Goal: Transaction & Acquisition: Purchase product/service

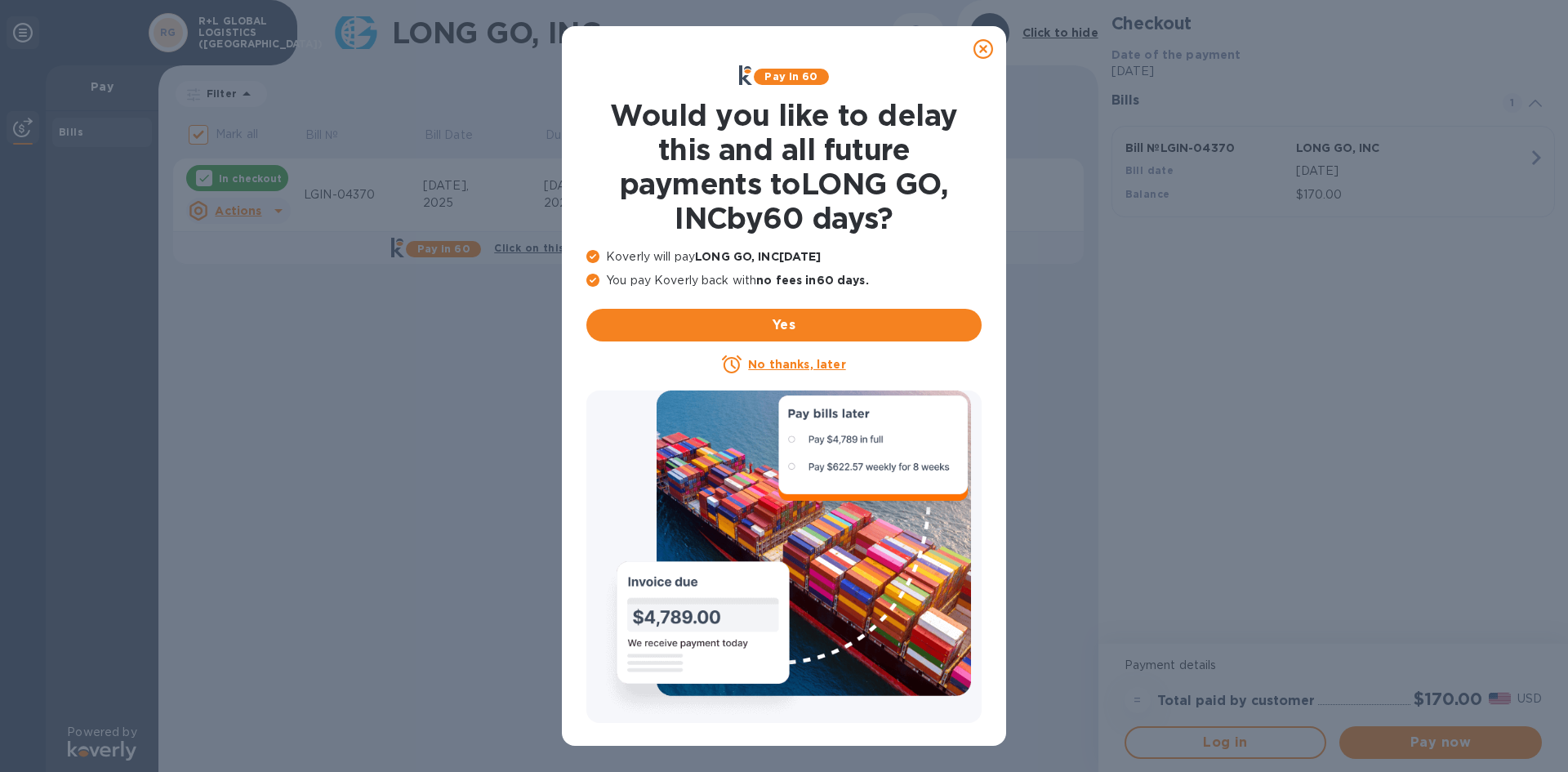
click at [987, 51] on icon at bounding box center [984, 49] width 20 height 20
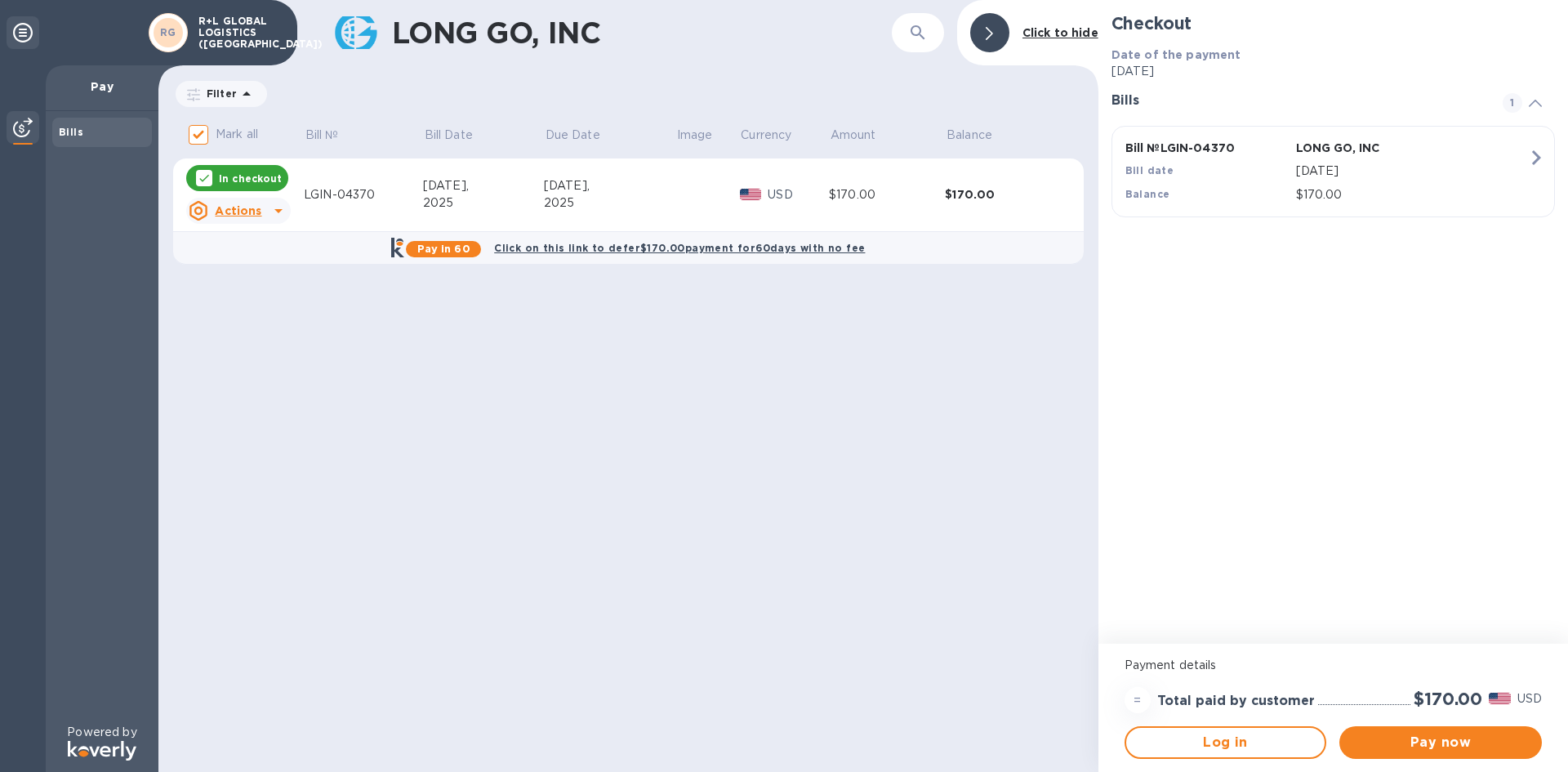
click at [274, 209] on icon at bounding box center [279, 211] width 20 height 20
click at [260, 276] on b "Open bill" at bounding box center [258, 276] width 54 height 13
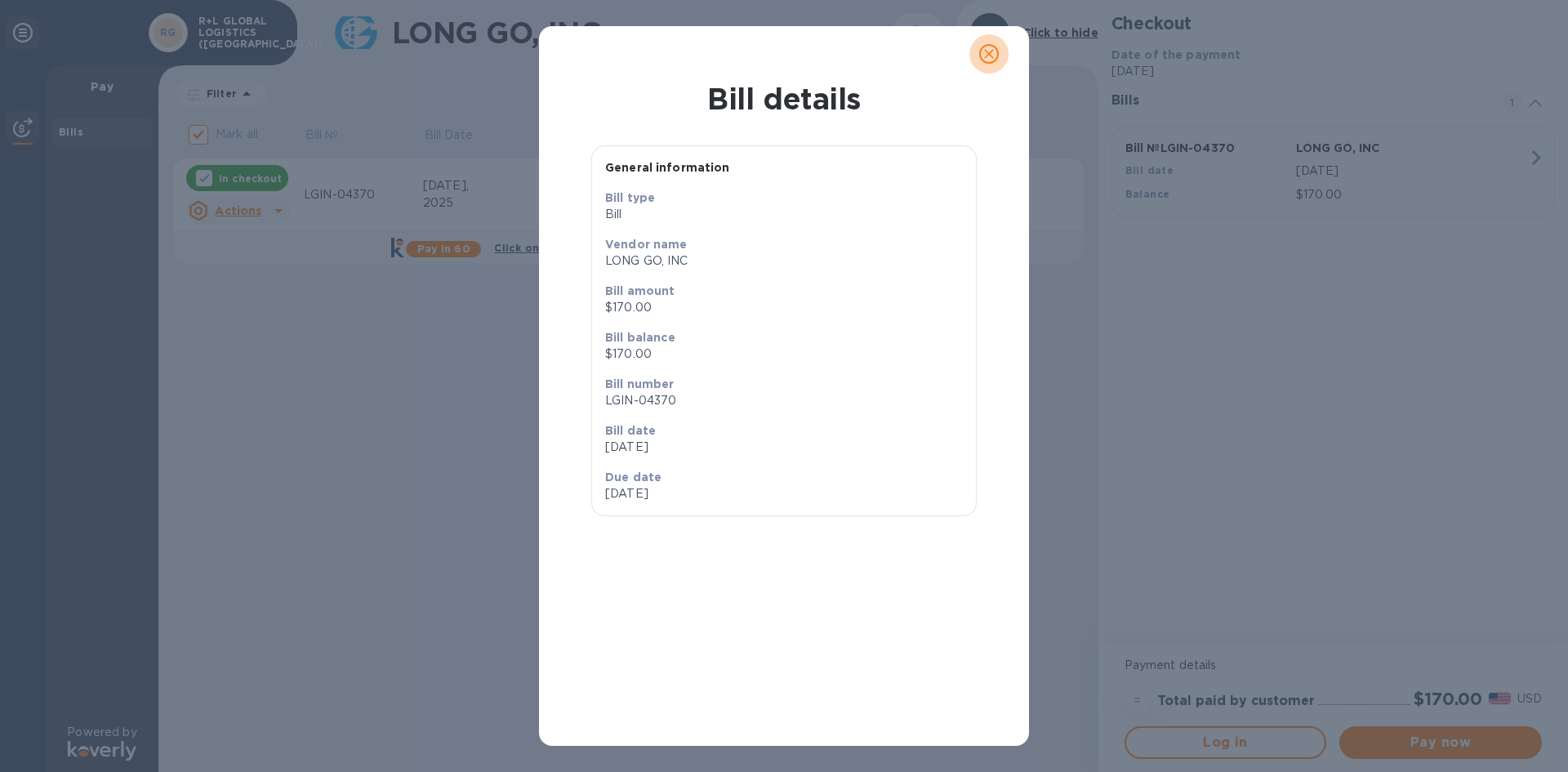
click at [993, 52] on icon "close" at bounding box center [989, 53] width 16 height 16
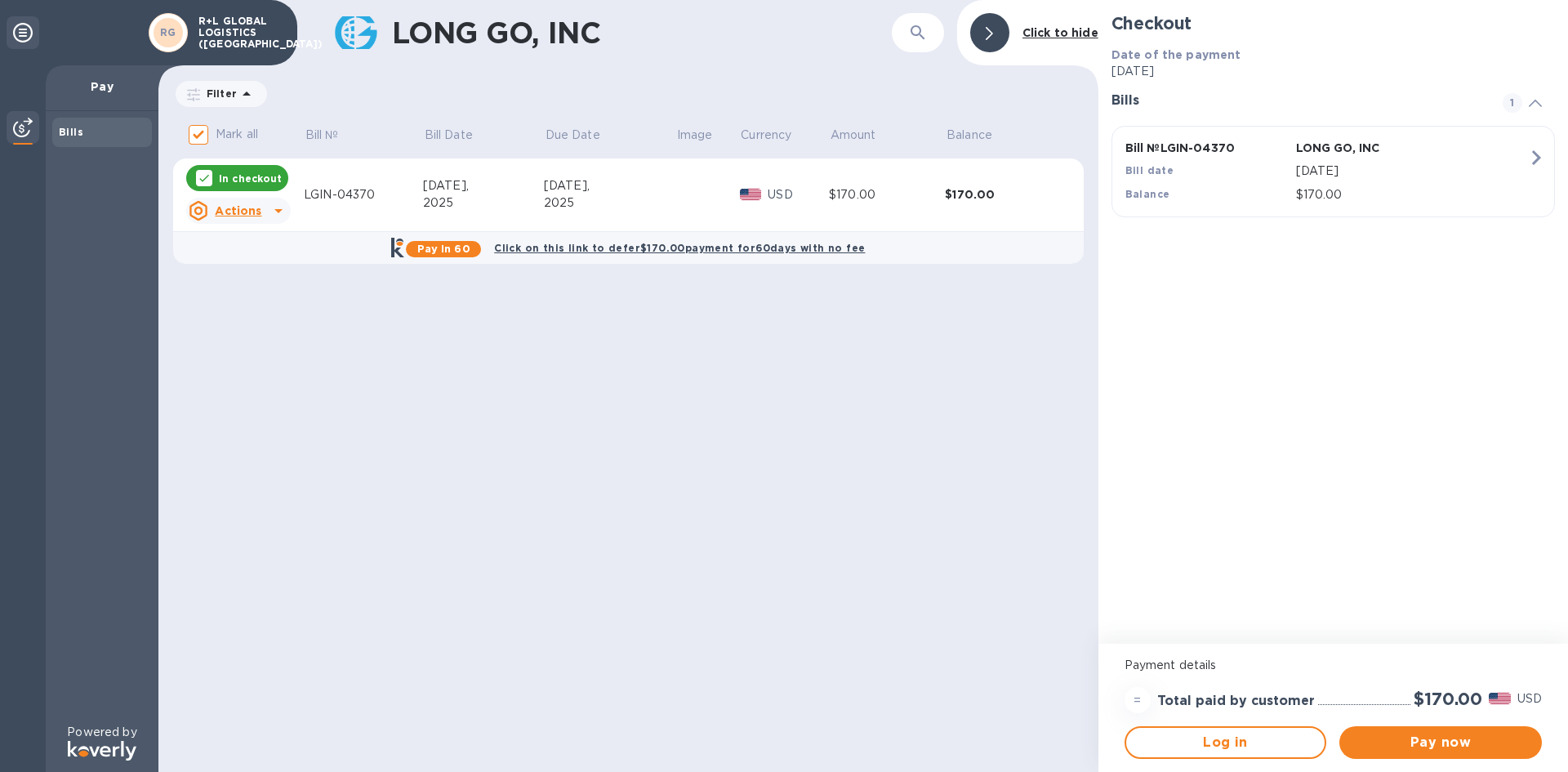
click at [242, 175] on p "In checkout" at bounding box center [250, 179] width 63 height 14
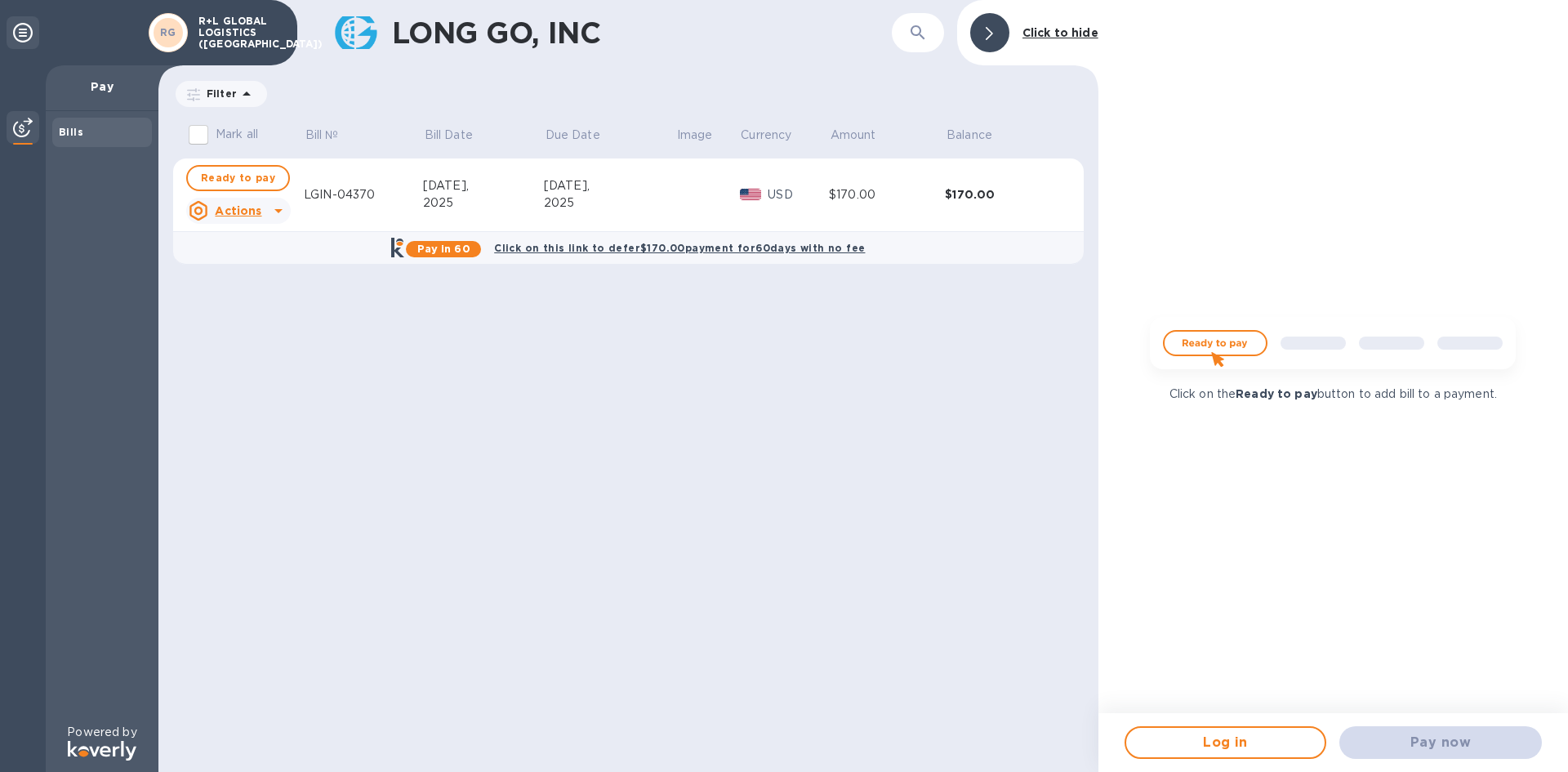
click at [1208, 346] on img at bounding box center [1333, 349] width 392 height 78
click at [1217, 347] on img at bounding box center [1333, 349] width 392 height 78
click at [989, 29] on icon at bounding box center [990, 33] width 7 height 13
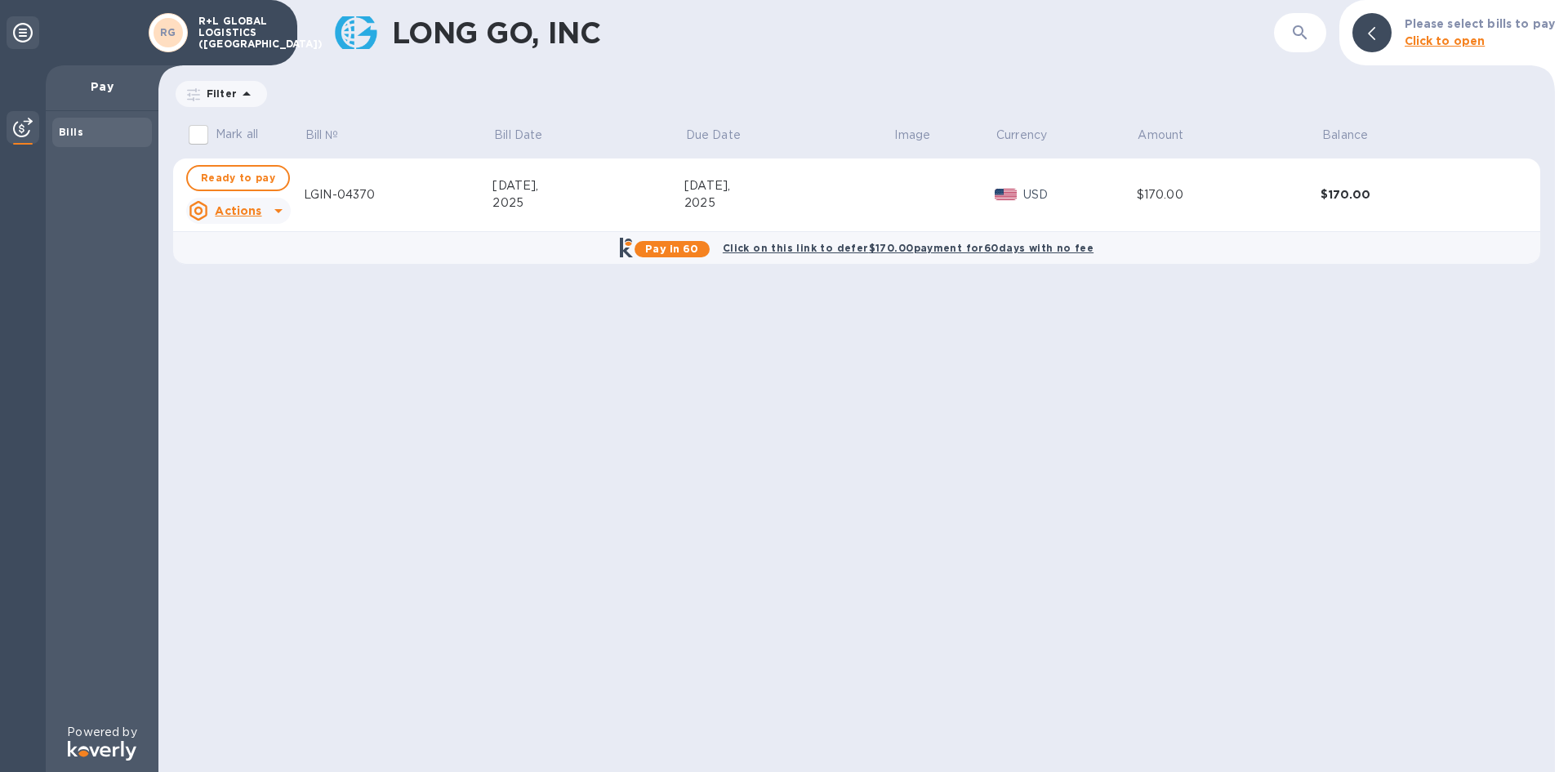
click at [795, 250] on b "Click on this link to defer $170.00 payment for 60 days with no fee" at bounding box center [908, 248] width 371 height 12
checkbox input "true"
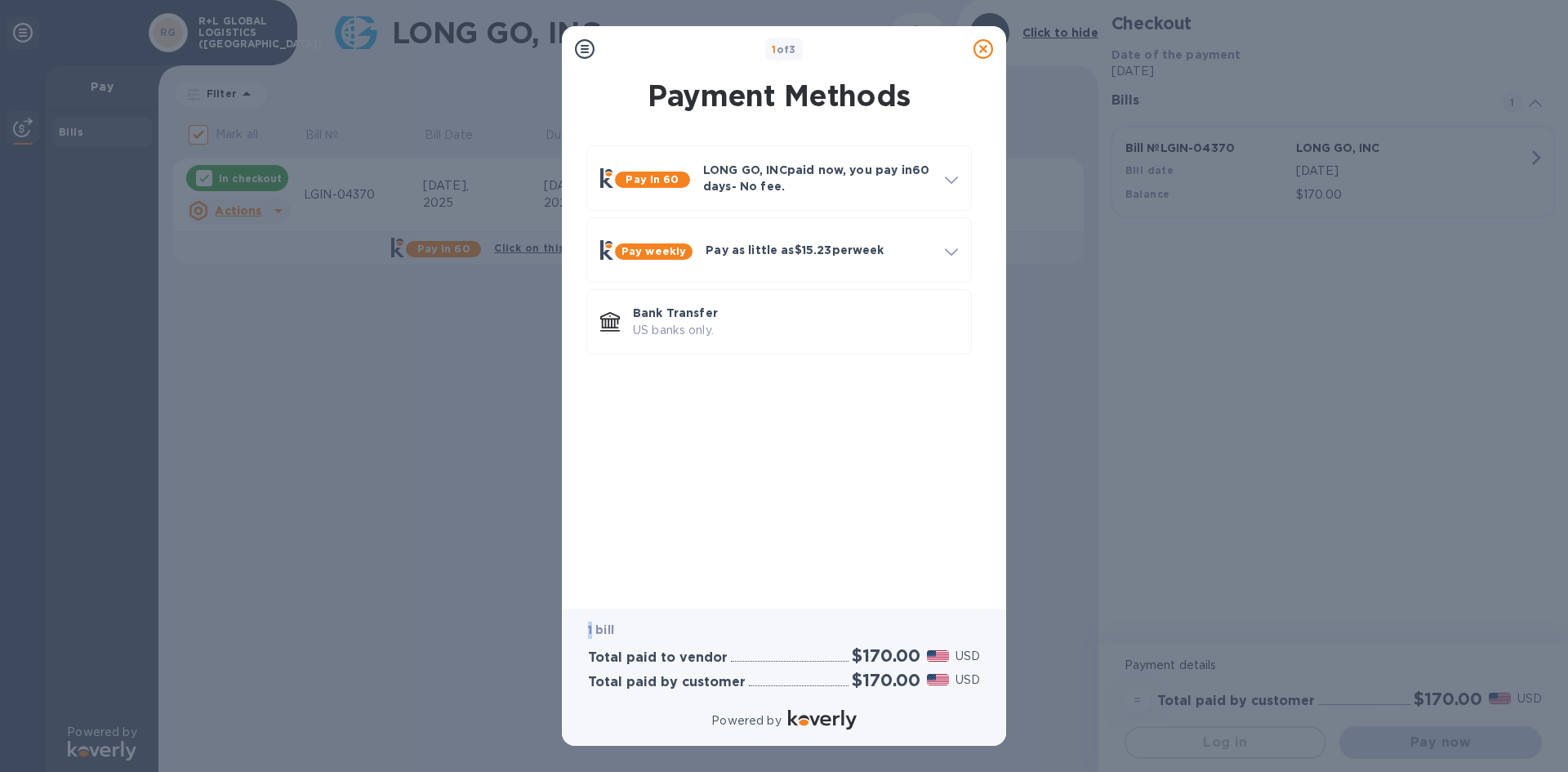
click at [591, 631] on b "1 bill" at bounding box center [600, 630] width 26 height 13
click at [656, 318] on p "Bank Transfer" at bounding box center [796, 313] width 325 height 16
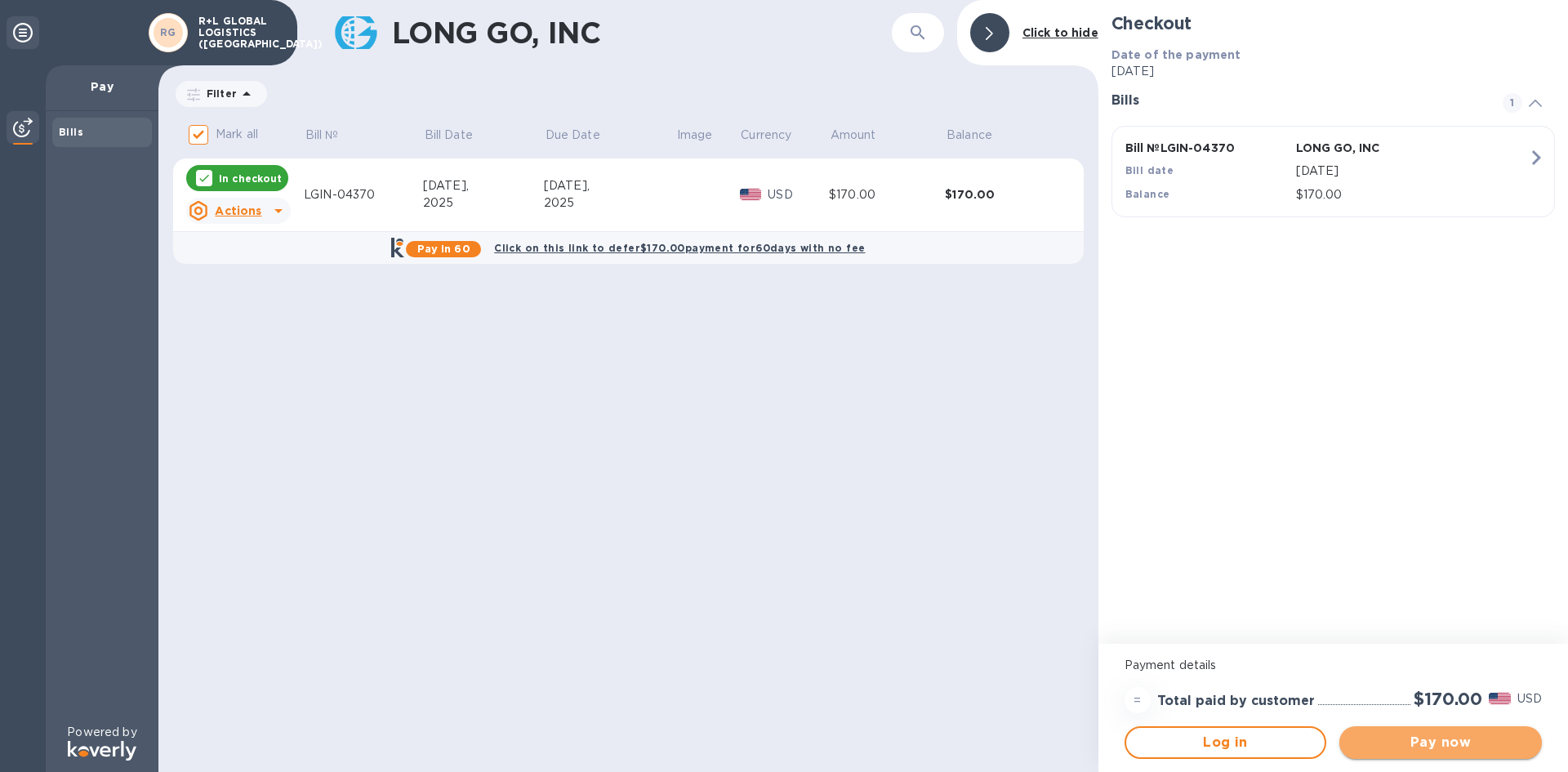
click at [1421, 748] on span "Pay now" at bounding box center [1441, 743] width 176 height 20
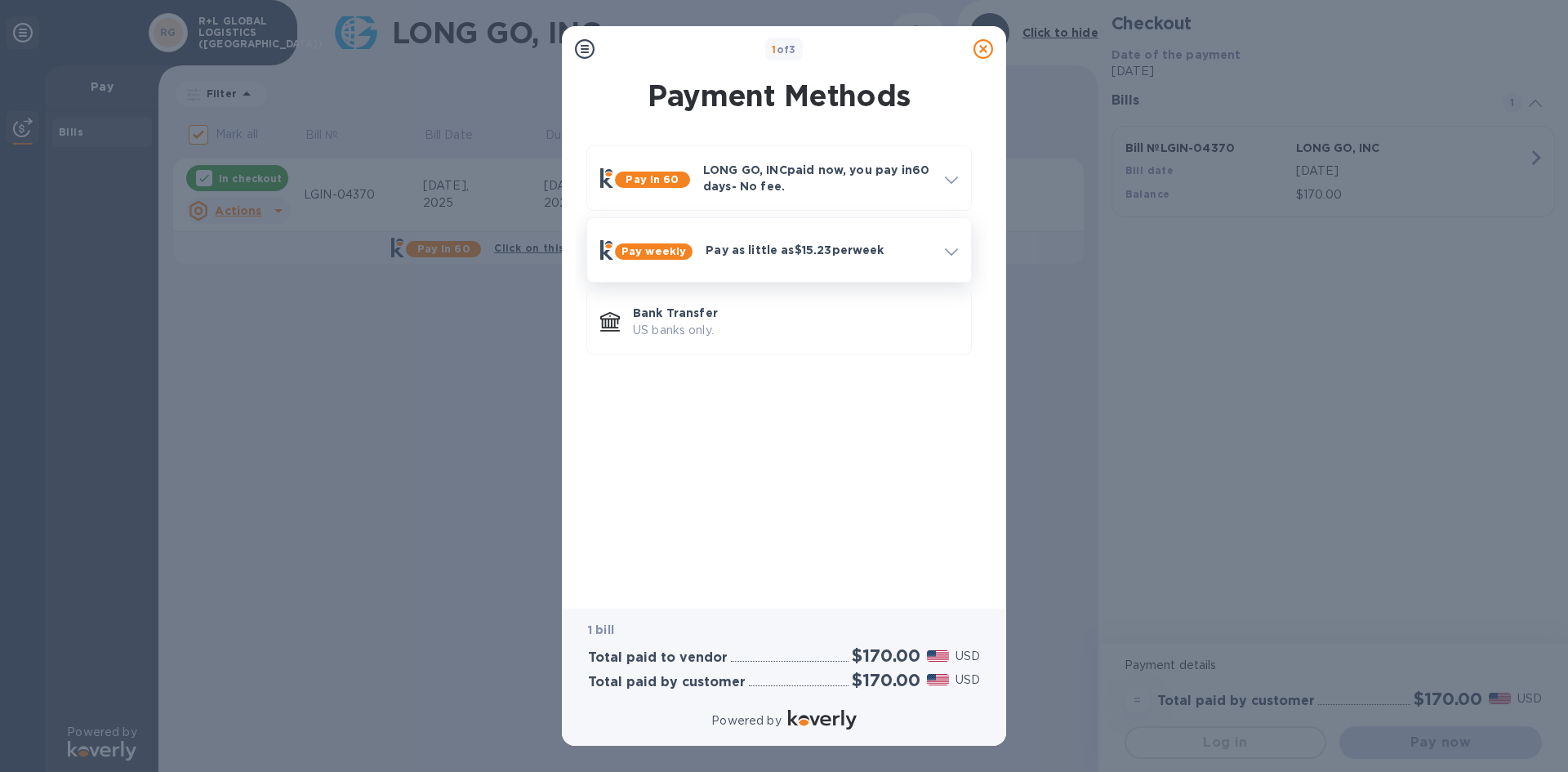
click at [953, 252] on icon at bounding box center [951, 252] width 13 height 7
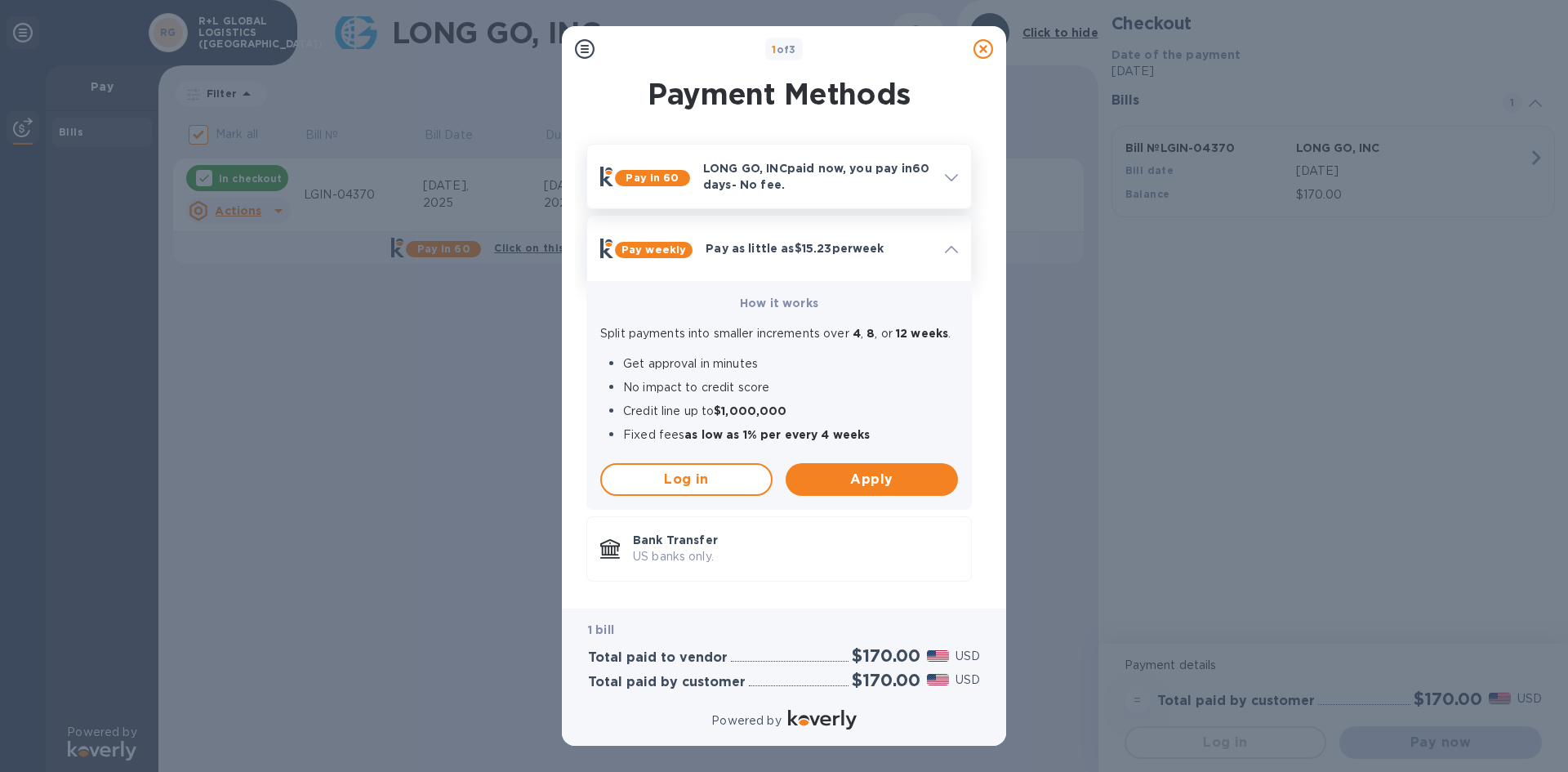
click at [950, 177] on icon at bounding box center [951, 177] width 13 height 7
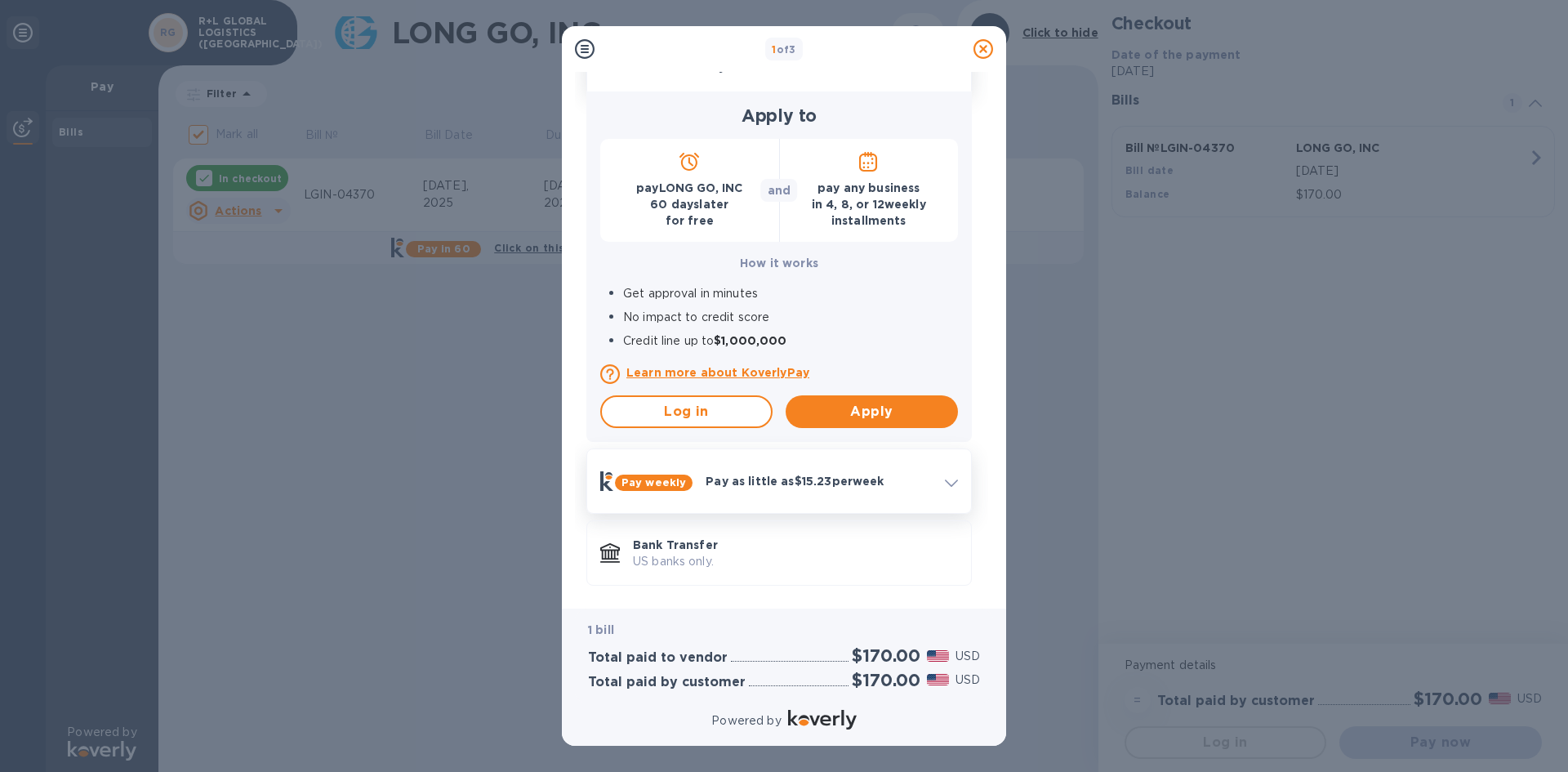
scroll to position [119, 0]
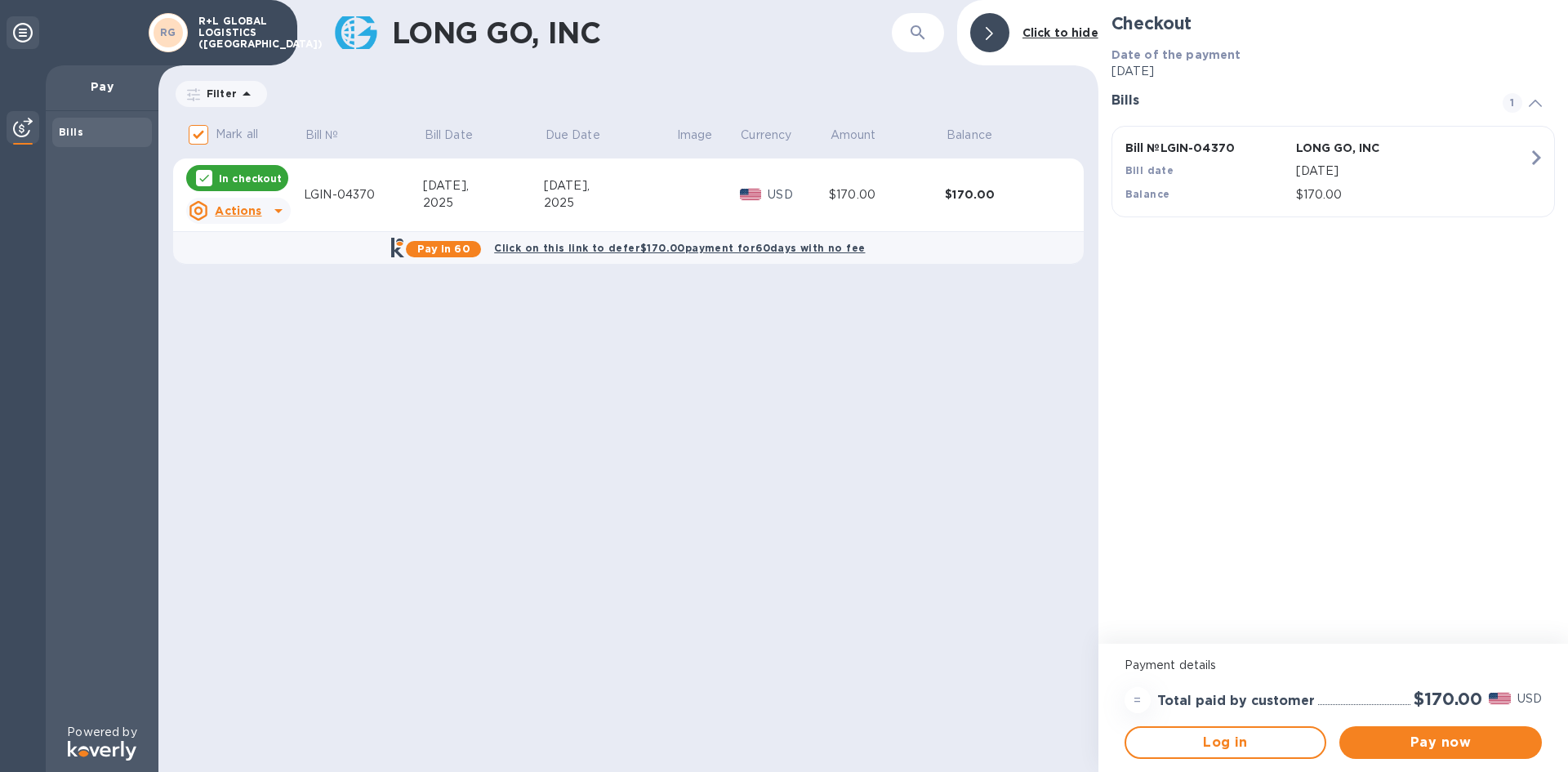
click at [282, 211] on icon at bounding box center [279, 211] width 20 height 20
click at [264, 271] on b "Open bill" at bounding box center [258, 276] width 54 height 13
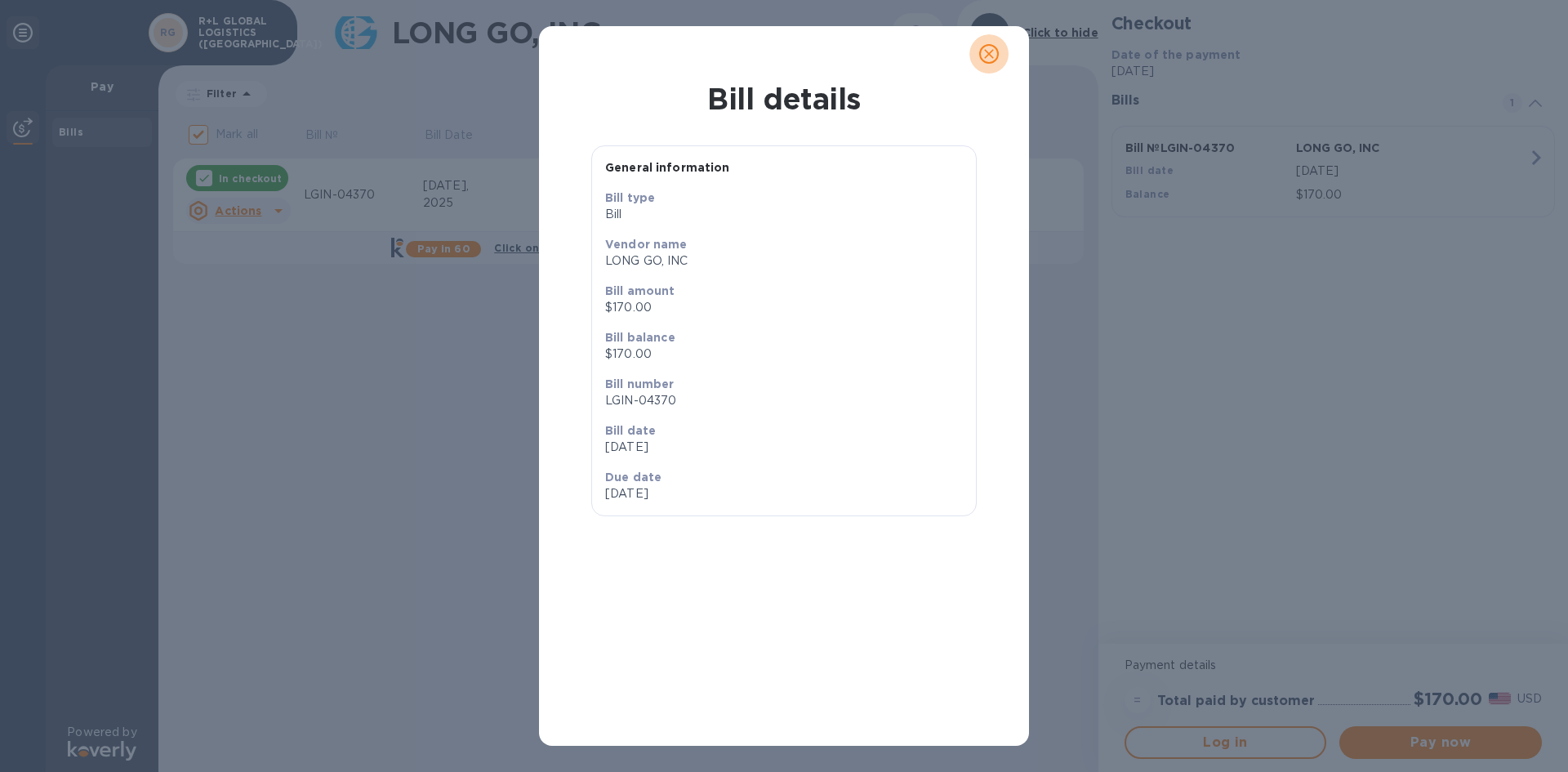
click at [984, 53] on icon "close" at bounding box center [989, 53] width 16 height 16
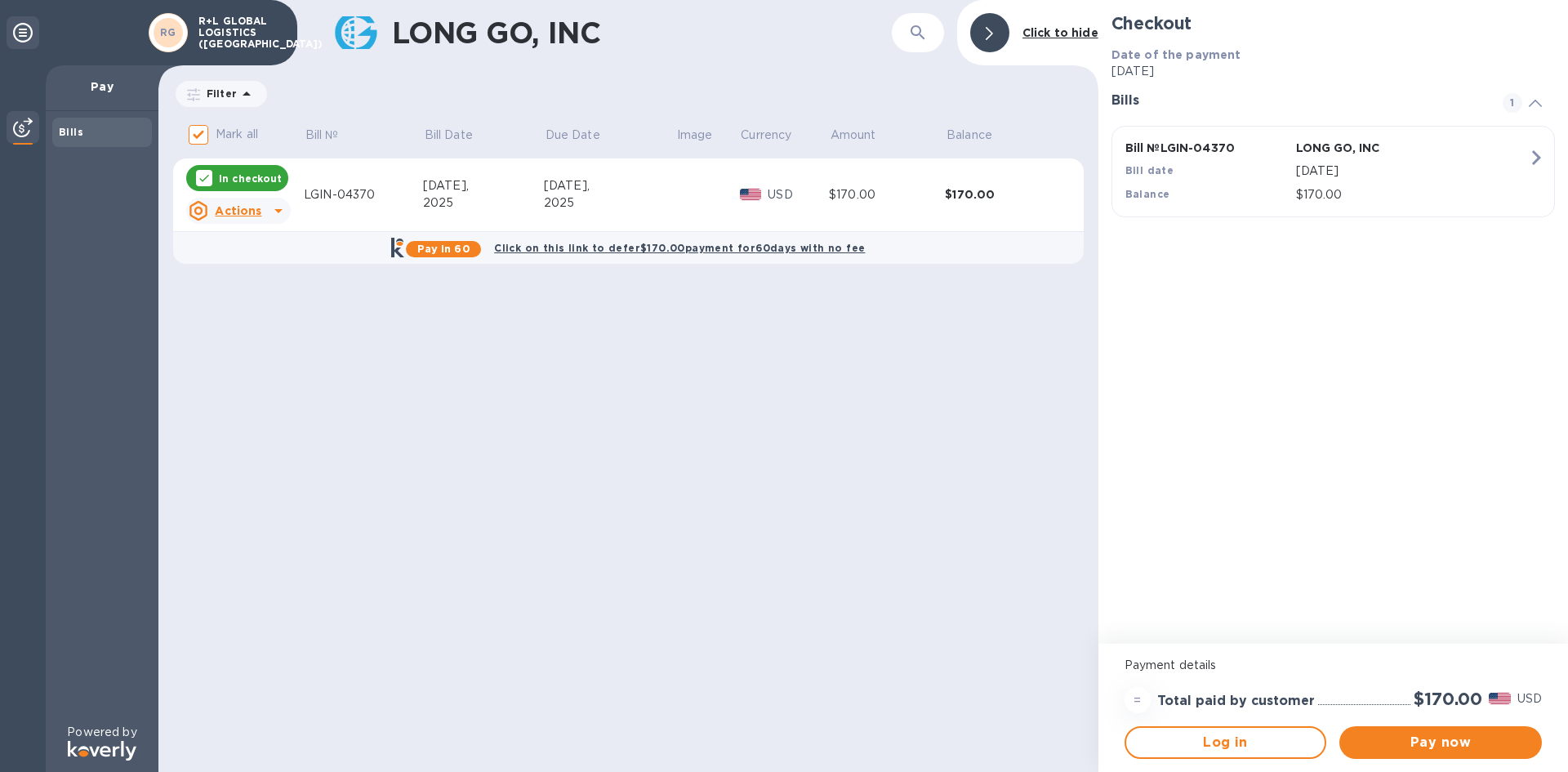
click at [61, 132] on b "Bills" at bounding box center [71, 132] width 25 height 12
click at [97, 85] on p "Pay" at bounding box center [102, 86] width 86 height 16
click at [244, 92] on icon at bounding box center [247, 94] width 20 height 20
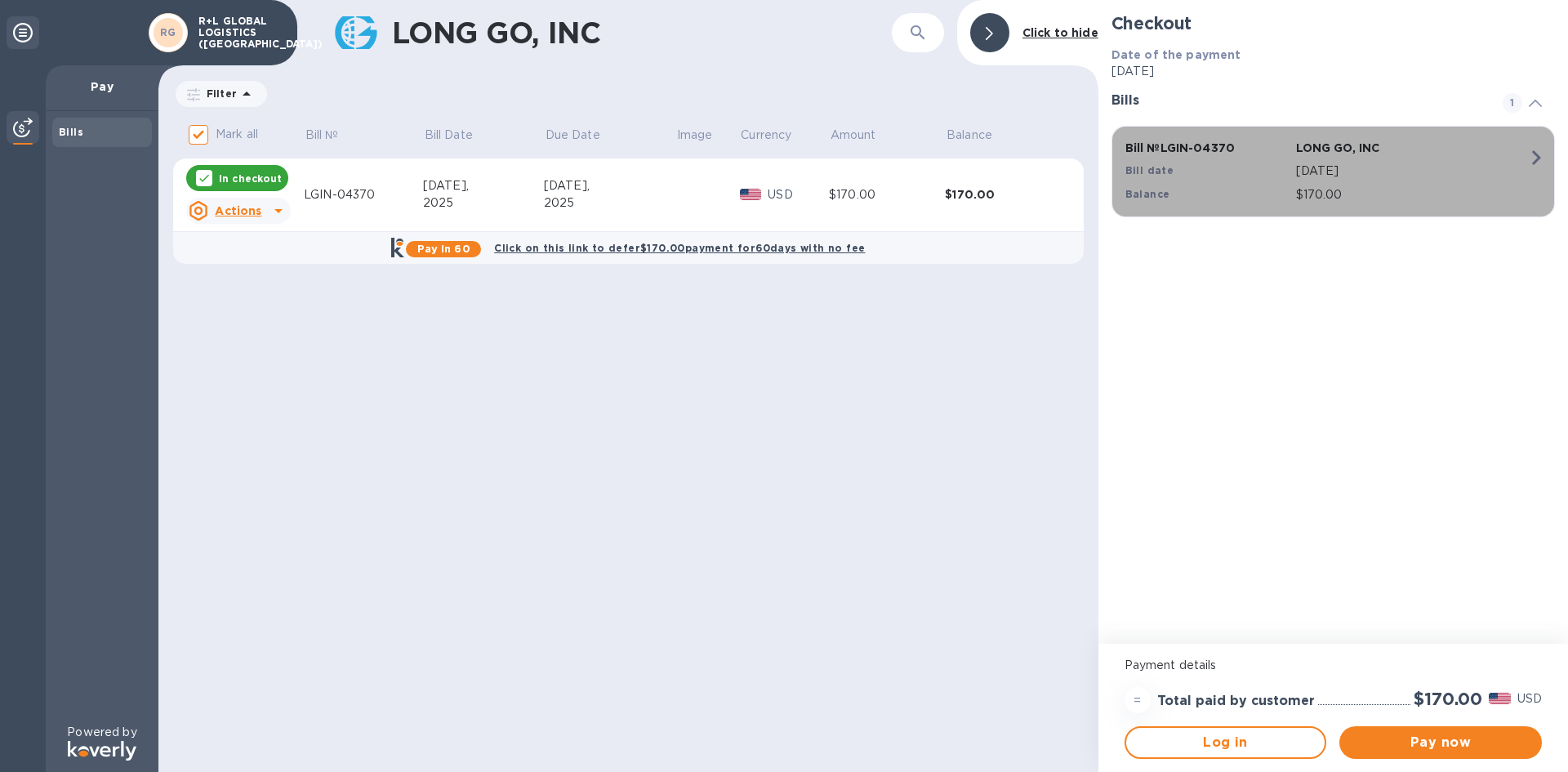
click at [1536, 159] on icon "button" at bounding box center [1536, 157] width 29 height 29
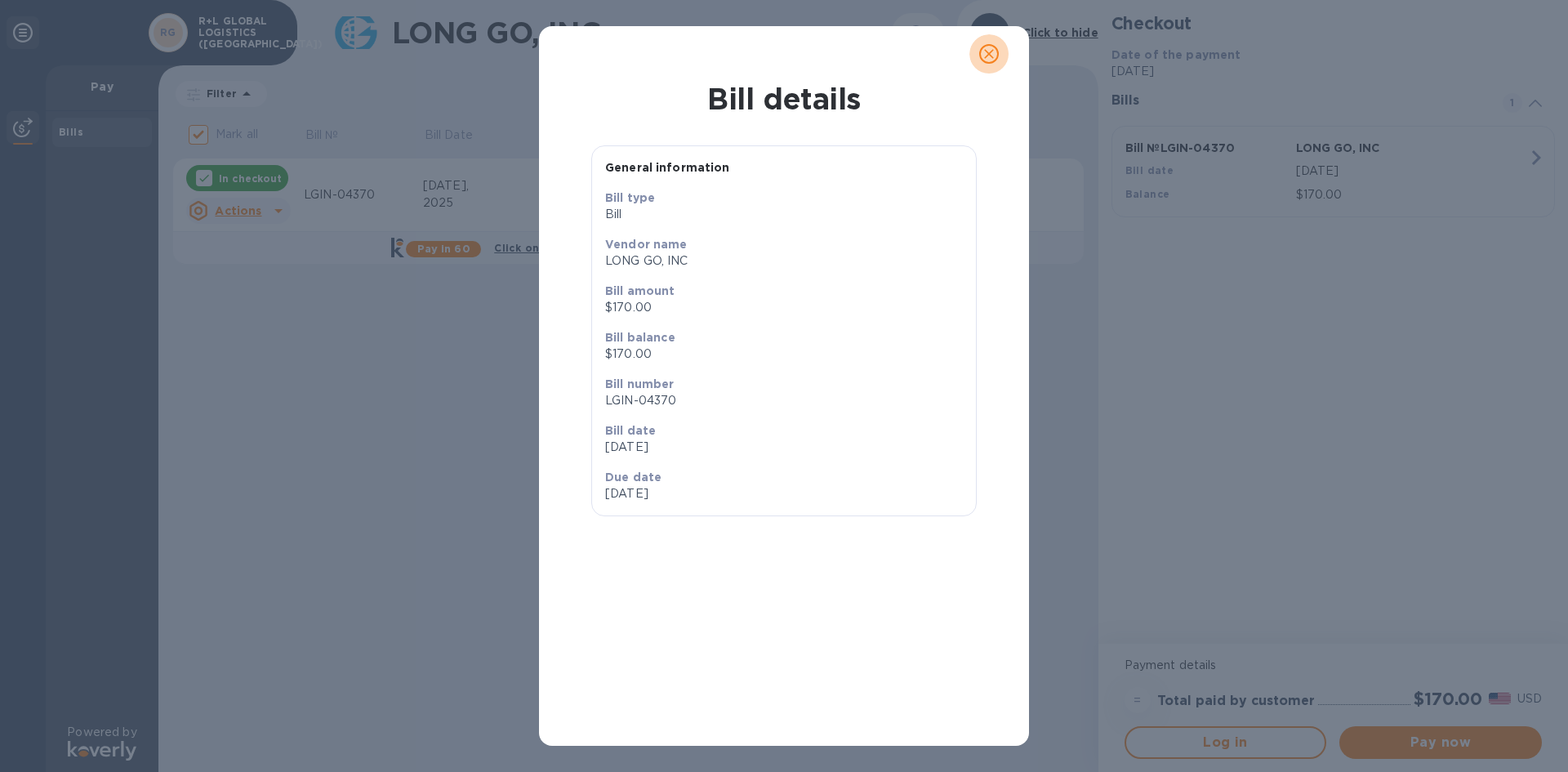
click at [985, 53] on icon "close" at bounding box center [989, 53] width 16 height 16
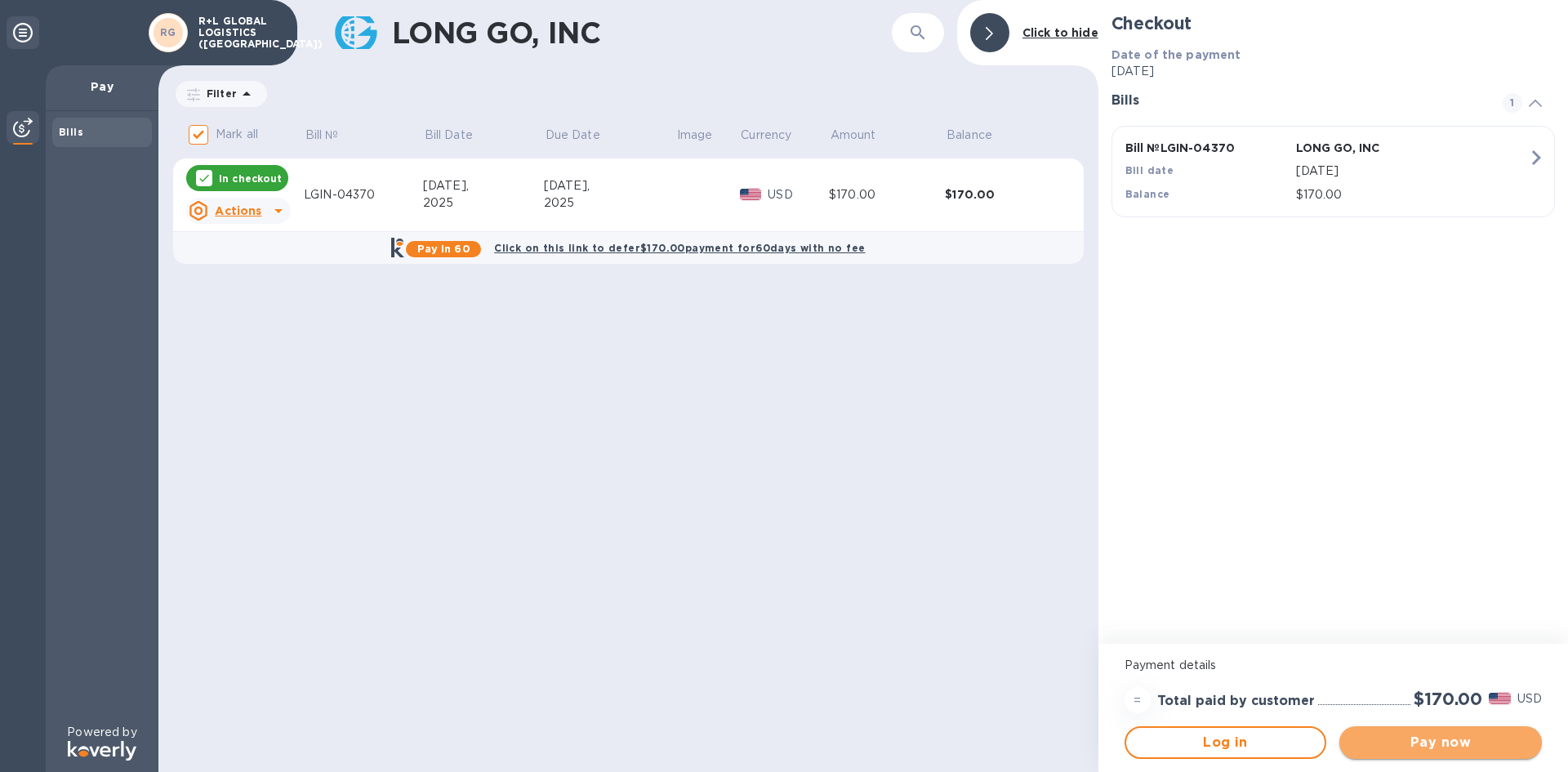
click at [1400, 743] on span "Pay now" at bounding box center [1441, 743] width 176 height 20
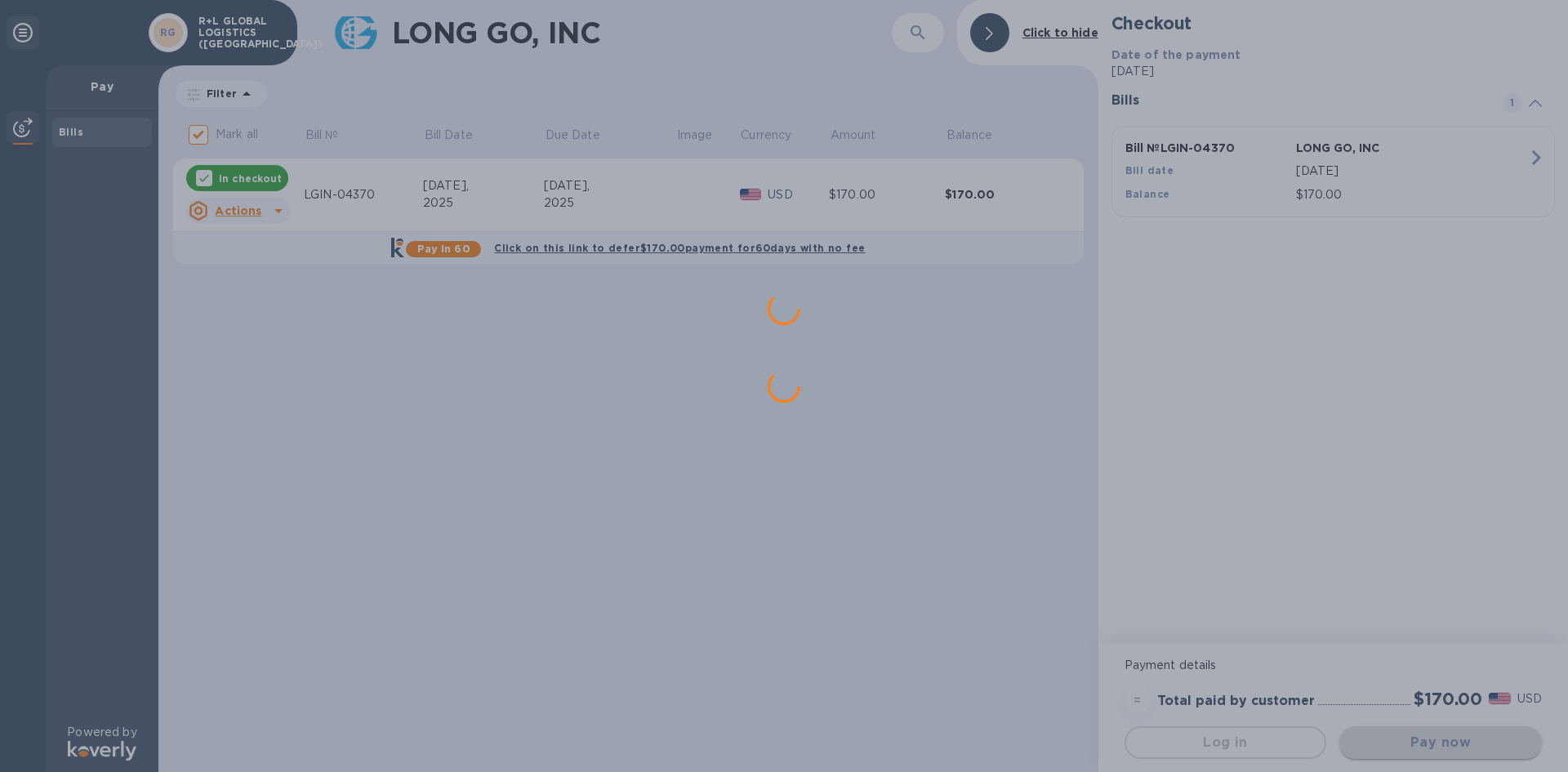
scroll to position [0, 0]
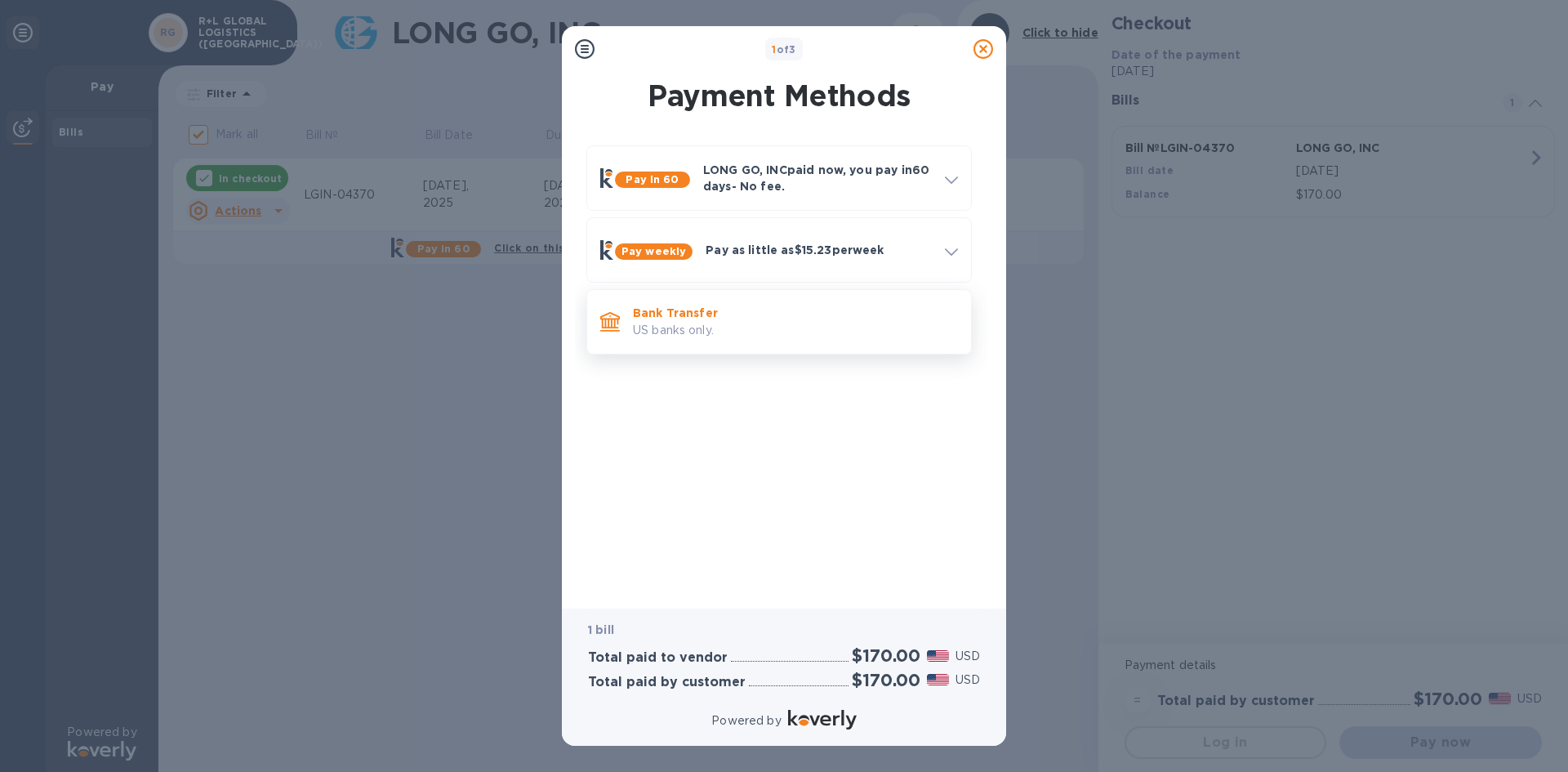
click at [608, 324] on icon at bounding box center [610, 320] width 20 height 16
